Goal: Find specific page/section: Find specific page/section

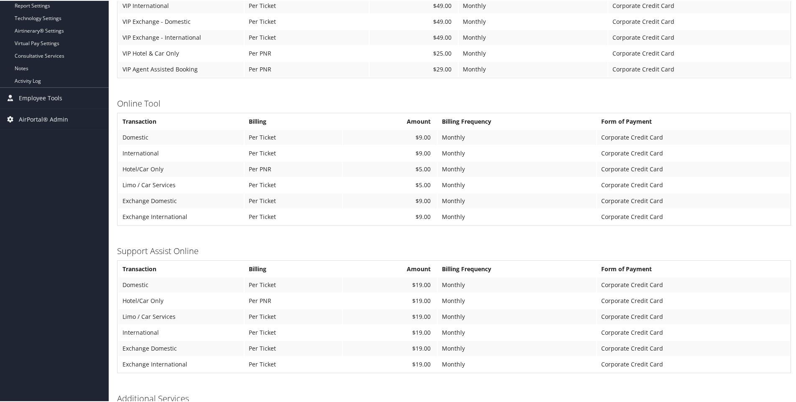
scroll to position [334, 0]
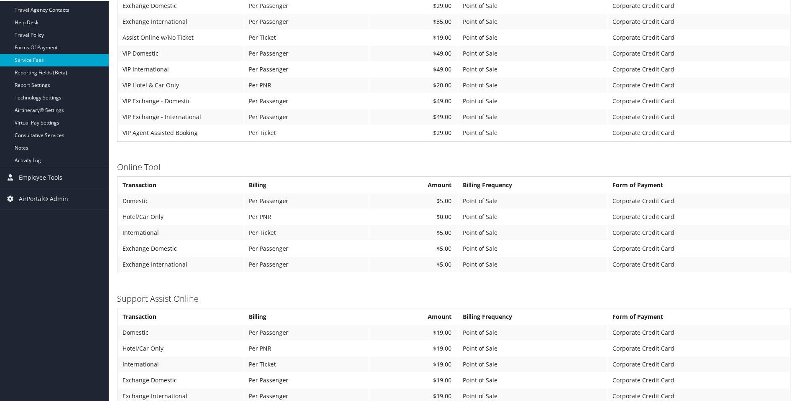
scroll to position [251, 0]
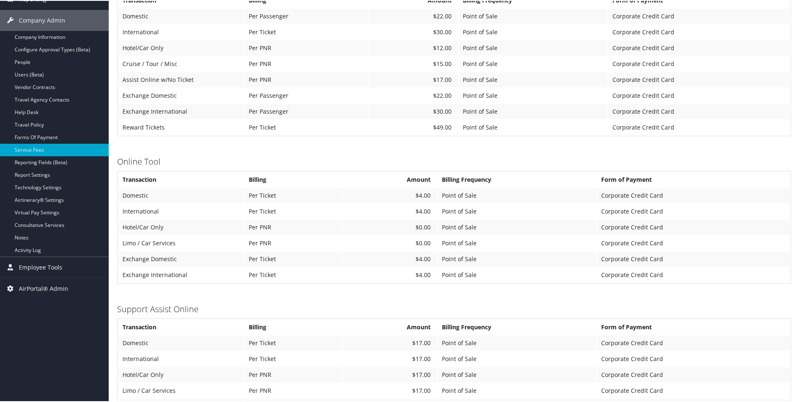
scroll to position [167, 0]
